Goal: Task Accomplishment & Management: Use online tool/utility

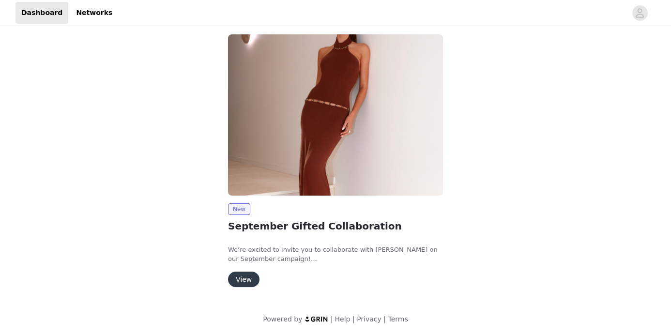
scroll to position [75, 0]
click at [251, 279] on button "View" at bounding box center [243, 278] width 31 height 15
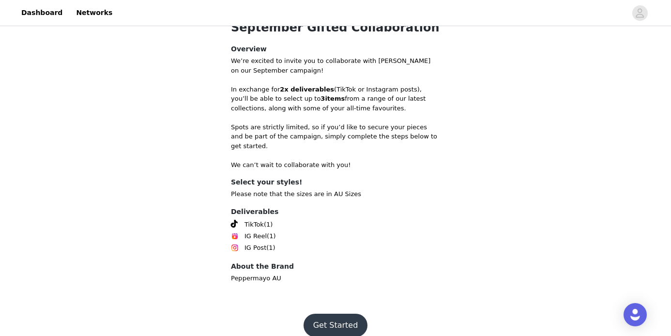
click at [328, 314] on button "Get Started" at bounding box center [335, 325] width 64 height 23
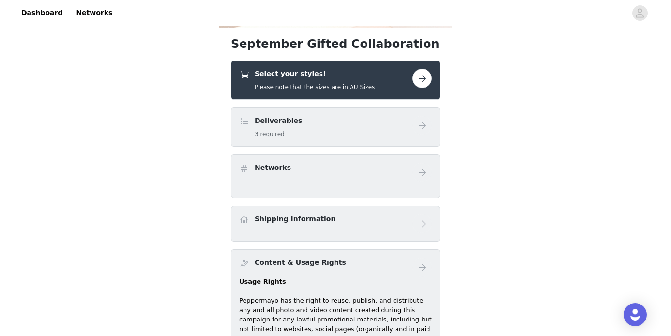
scroll to position [311, 0]
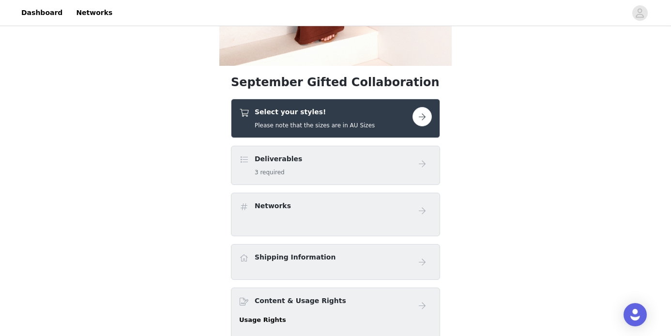
click at [293, 152] on div "Deliverables 3 required" at bounding box center [335, 165] width 209 height 39
click at [300, 129] on h5 "Please note that the sizes are in AU Sizes" at bounding box center [315, 125] width 120 height 9
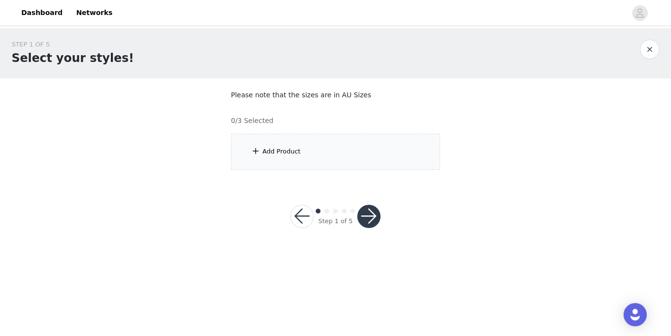
click at [333, 154] on div "Add Product" at bounding box center [335, 152] width 209 height 36
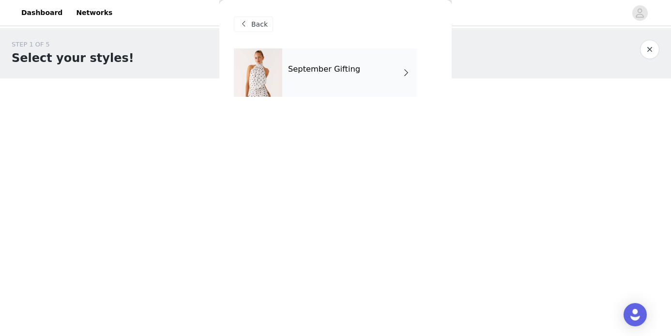
click at [336, 78] on div "September Gifting" at bounding box center [349, 72] width 135 height 48
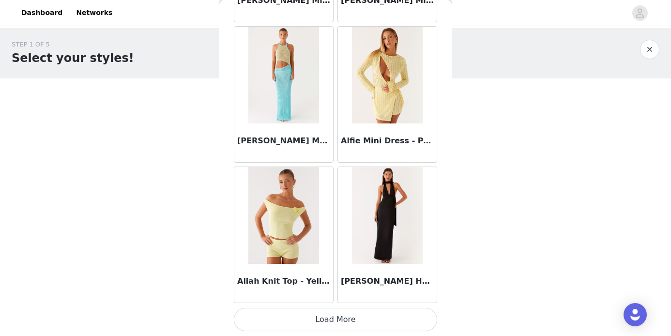
click at [337, 324] on button "Load More" at bounding box center [335, 319] width 203 height 23
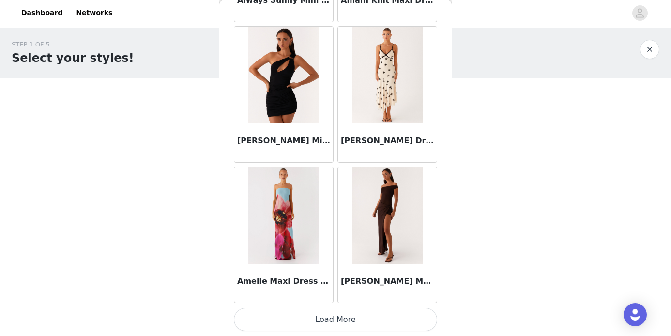
click at [330, 318] on button "Load More" at bounding box center [335, 319] width 203 height 23
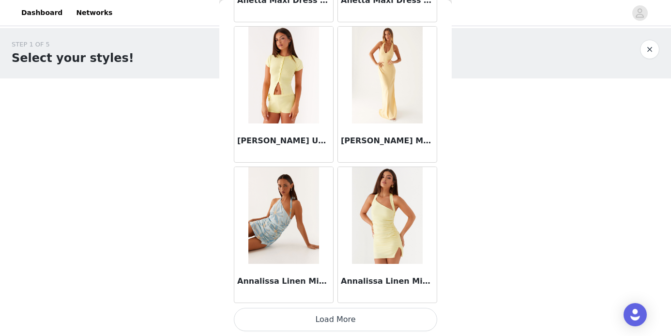
click at [325, 323] on button "Load More" at bounding box center [335, 319] width 203 height 23
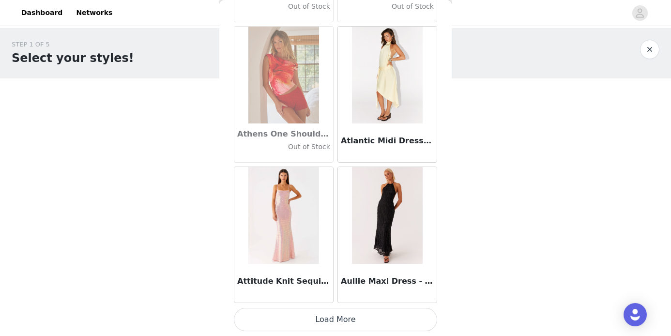
click at [327, 315] on button "Load More" at bounding box center [335, 319] width 203 height 23
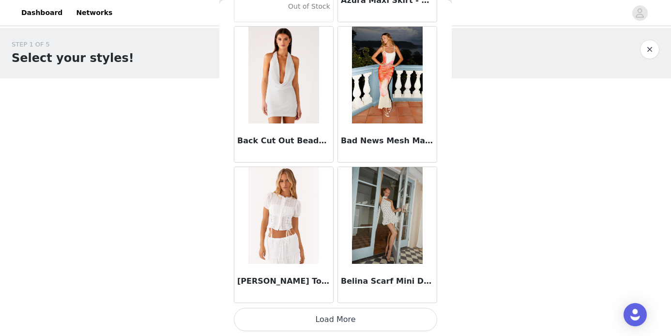
click at [331, 325] on button "Load More" at bounding box center [335, 319] width 203 height 23
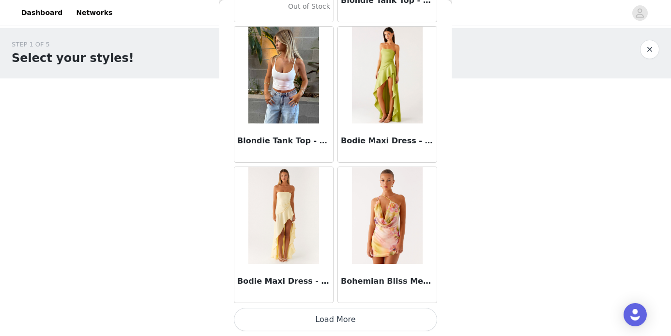
click at [330, 312] on button "Load More" at bounding box center [335, 319] width 203 height 23
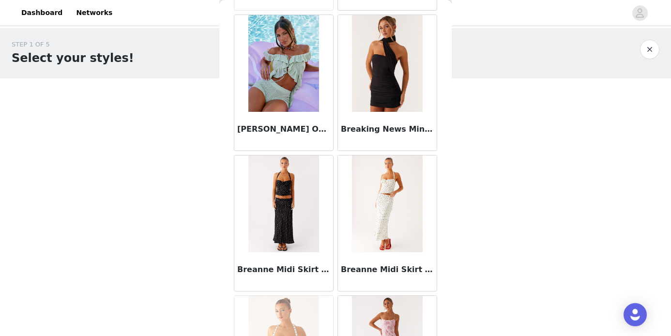
click at [292, 213] on img at bounding box center [283, 203] width 70 height 97
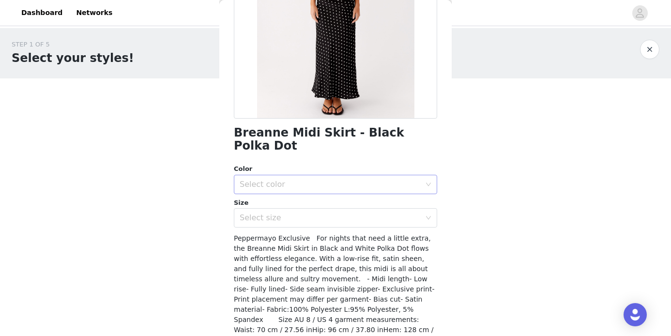
click at [294, 180] on div "Select color" at bounding box center [330, 185] width 181 height 10
click at [292, 191] on li "Black Polka Dot" at bounding box center [335, 191] width 203 height 15
click at [292, 213] on div "Select size" at bounding box center [330, 218] width 181 height 10
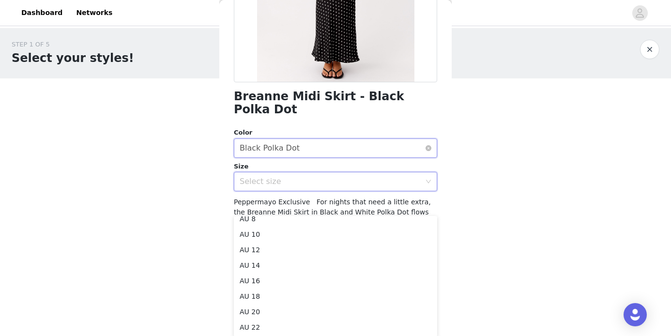
click at [410, 141] on div "Select color Black Polka Dot" at bounding box center [332, 148] width 185 height 18
